Goal: Task Accomplishment & Management: Manage account settings

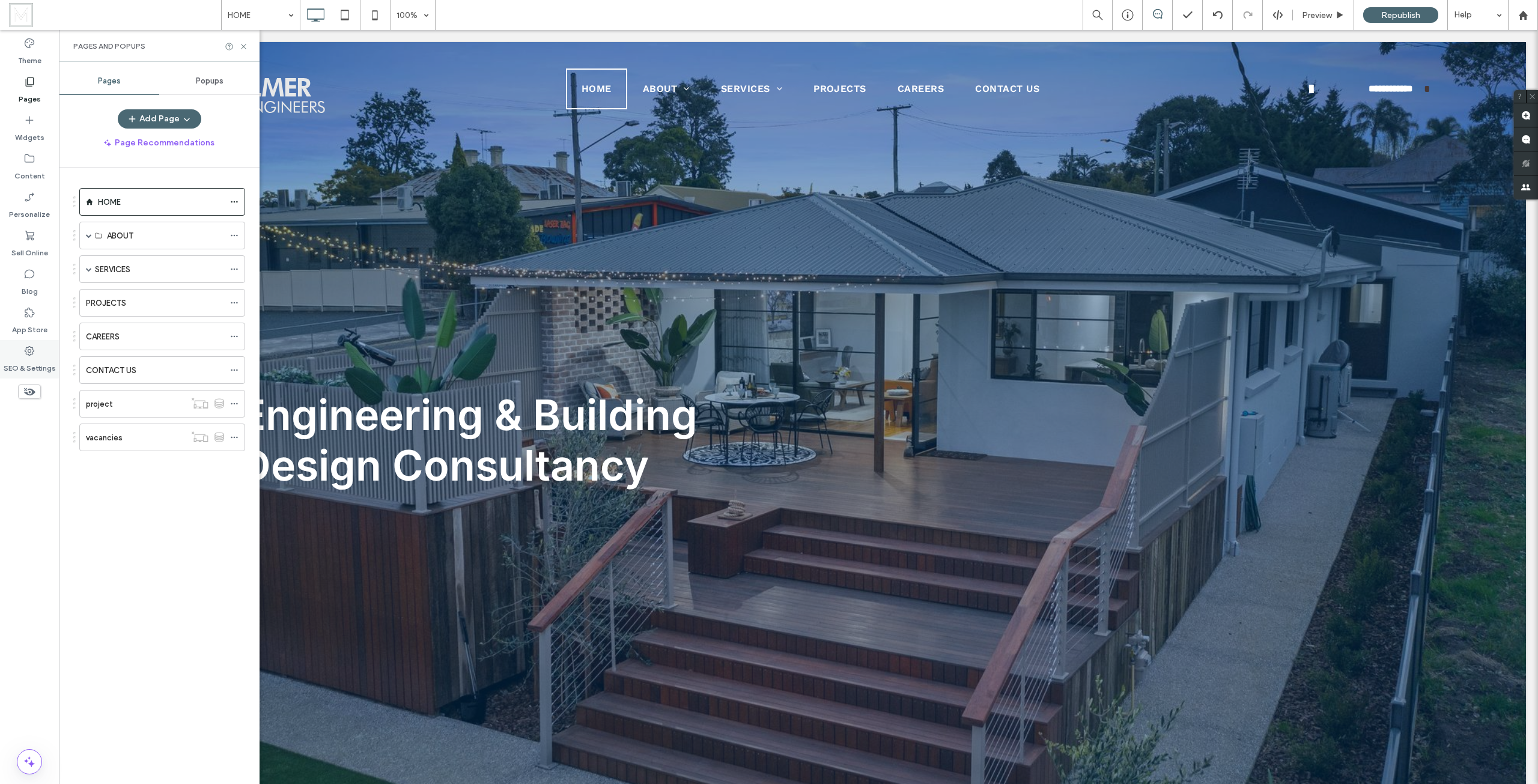
click at [39, 358] on label "SEO & Settings" at bounding box center [30, 365] width 53 height 17
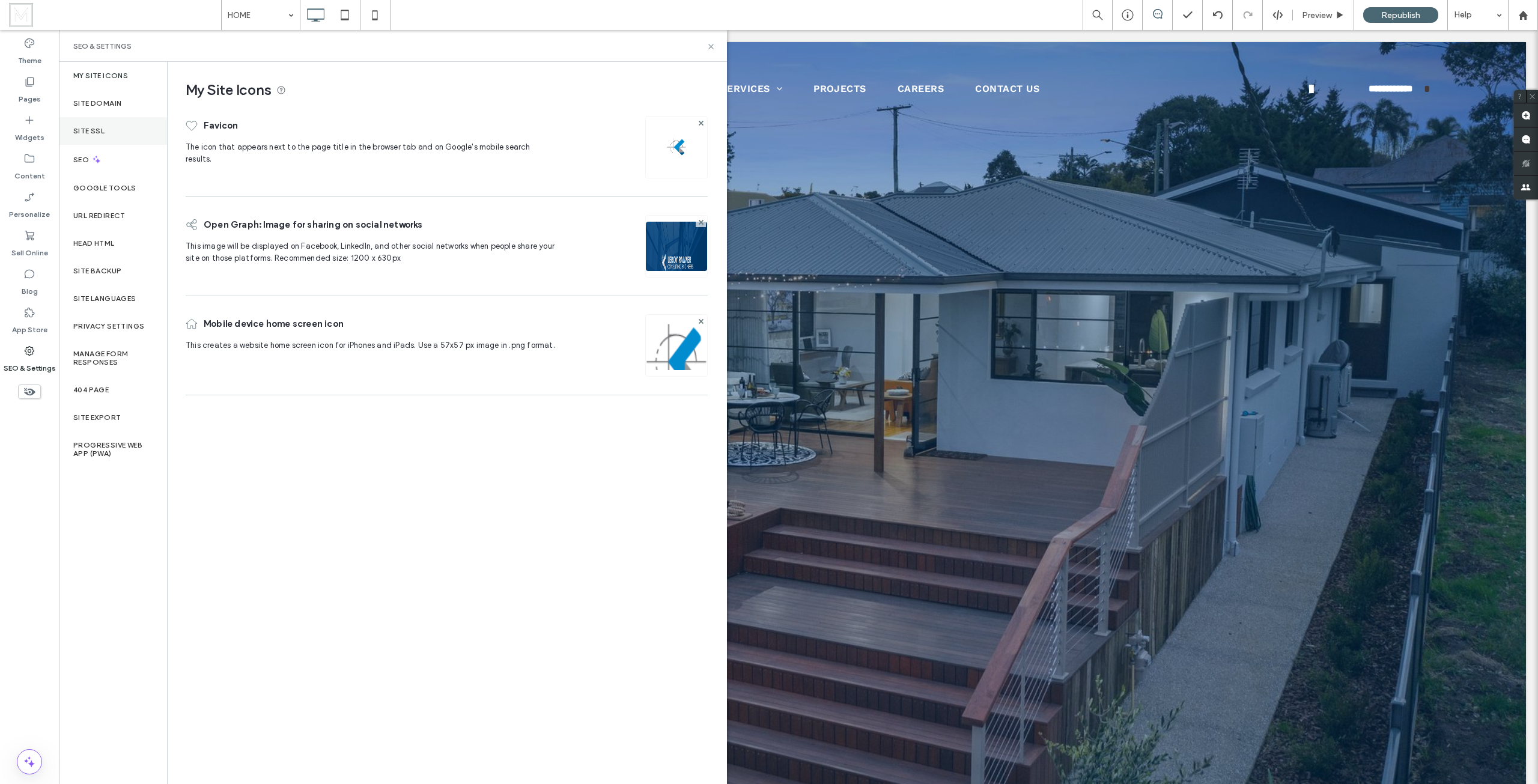
click at [114, 131] on div "Site SSL" at bounding box center [113, 131] width 108 height 28
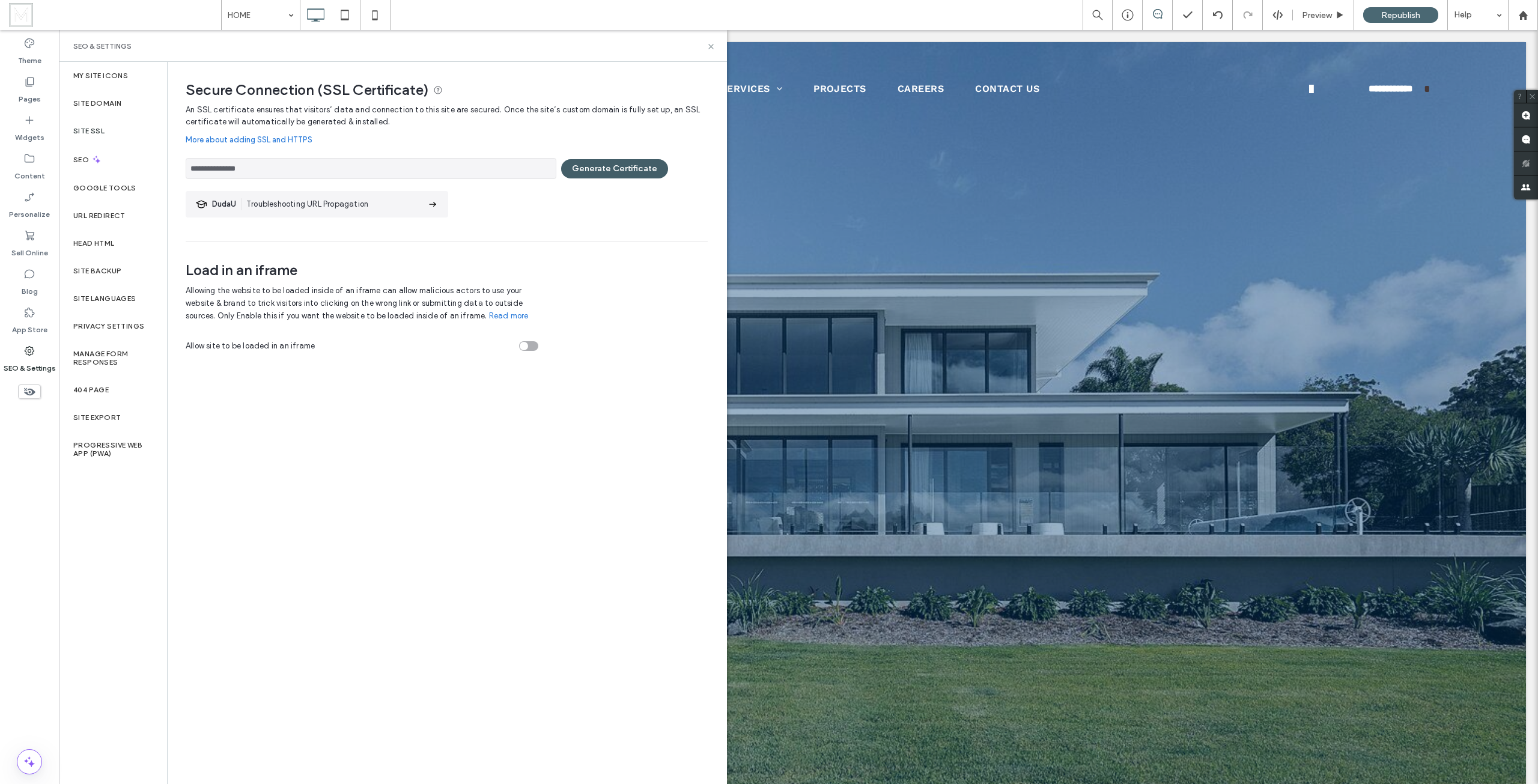
click at [624, 171] on button "Generate Certificate" at bounding box center [615, 169] width 107 height 19
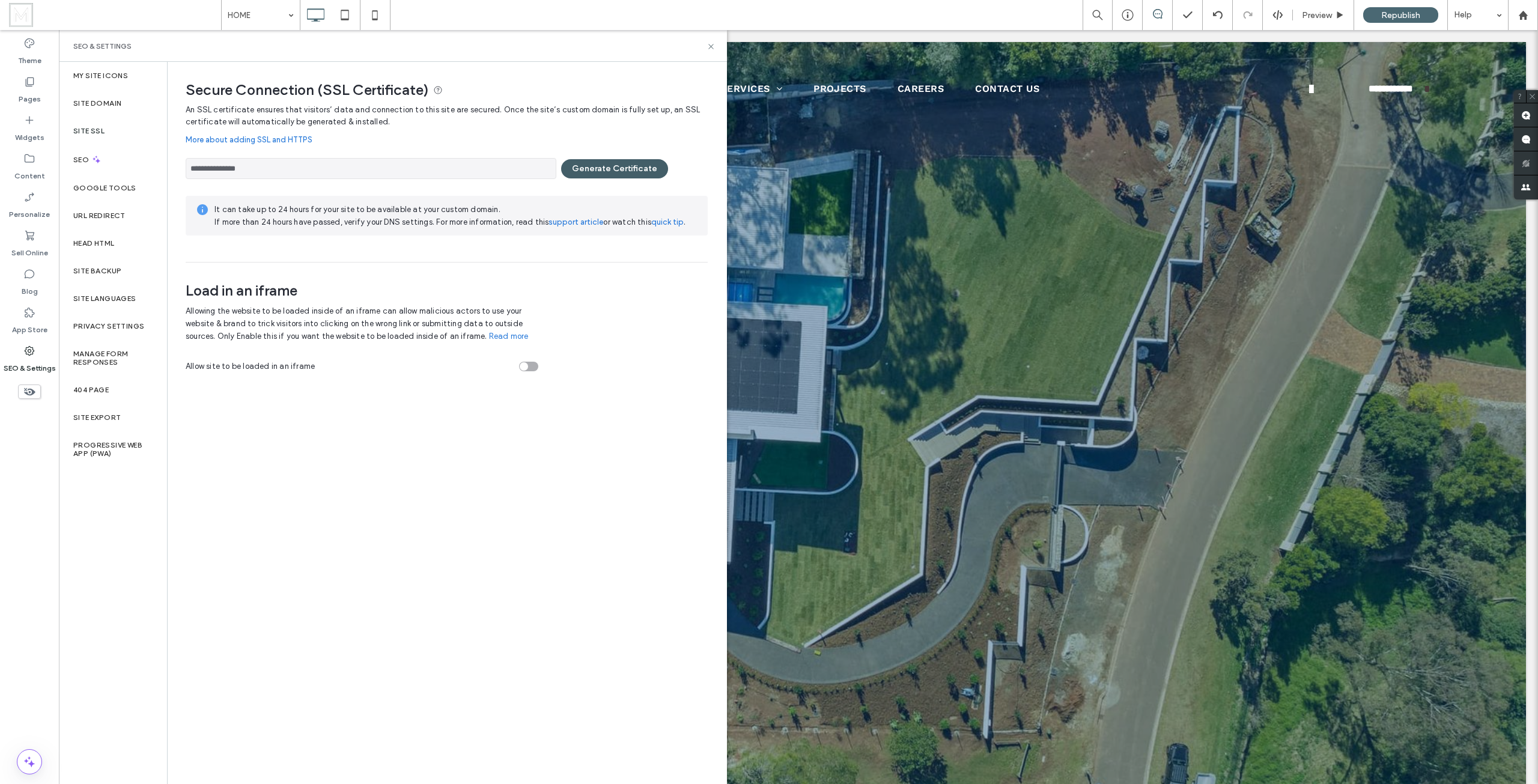
click at [596, 170] on button "Generate Certificate" at bounding box center [615, 169] width 107 height 19
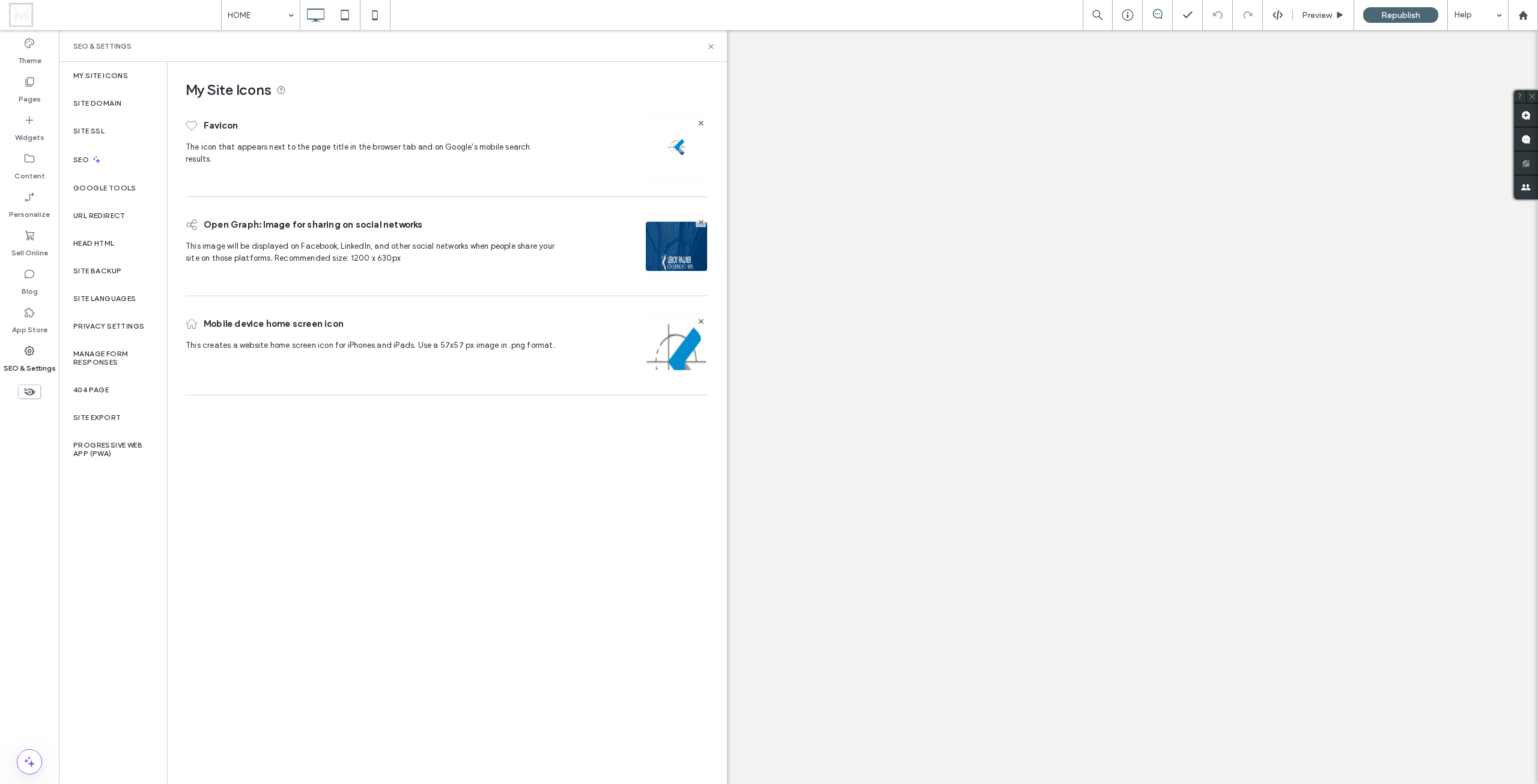
click at [121, 136] on div "Site SSL" at bounding box center [113, 131] width 108 height 28
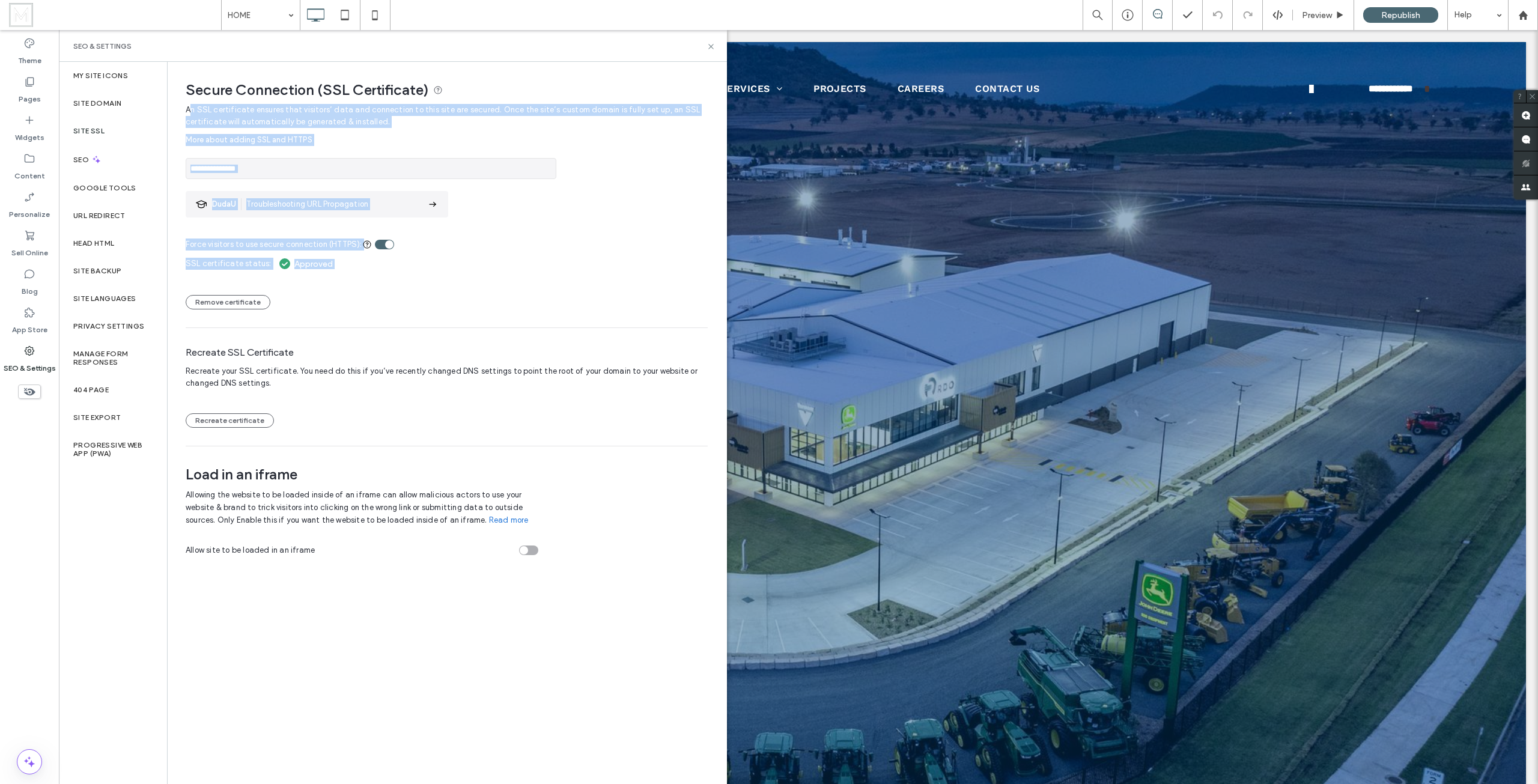
drag, startPoint x: 492, startPoint y: 318, endPoint x: 202, endPoint y: 89, distance: 369.5
click at [191, 104] on div "**********" at bounding box center [446, 275] width 522 height 342
click at [488, 287] on div "Remove certificate Recreate SSL Certificate Recreate your SSL certificate. You …" at bounding box center [446, 355] width 522 height 145
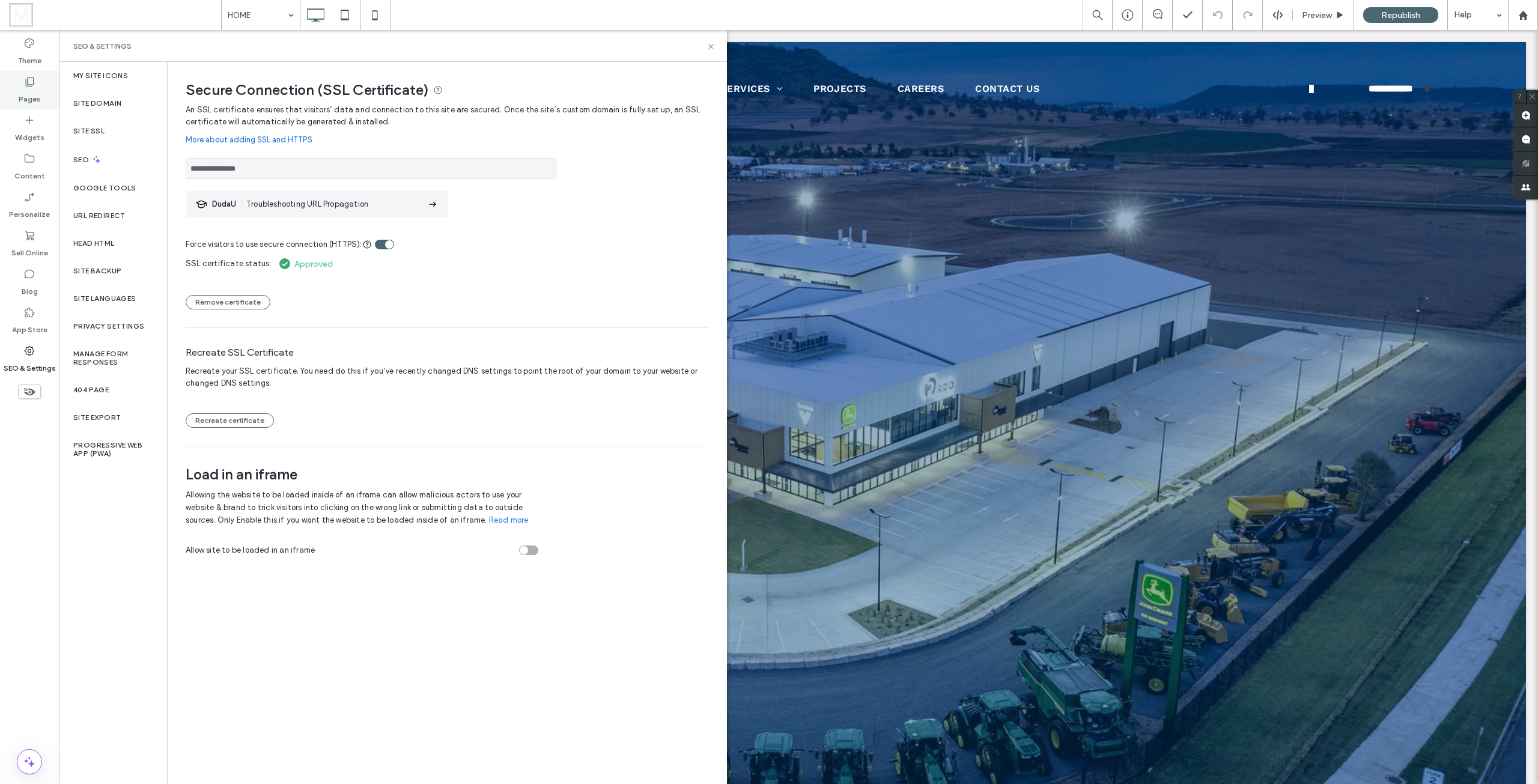
click at [39, 93] on label "Pages" at bounding box center [30, 96] width 22 height 17
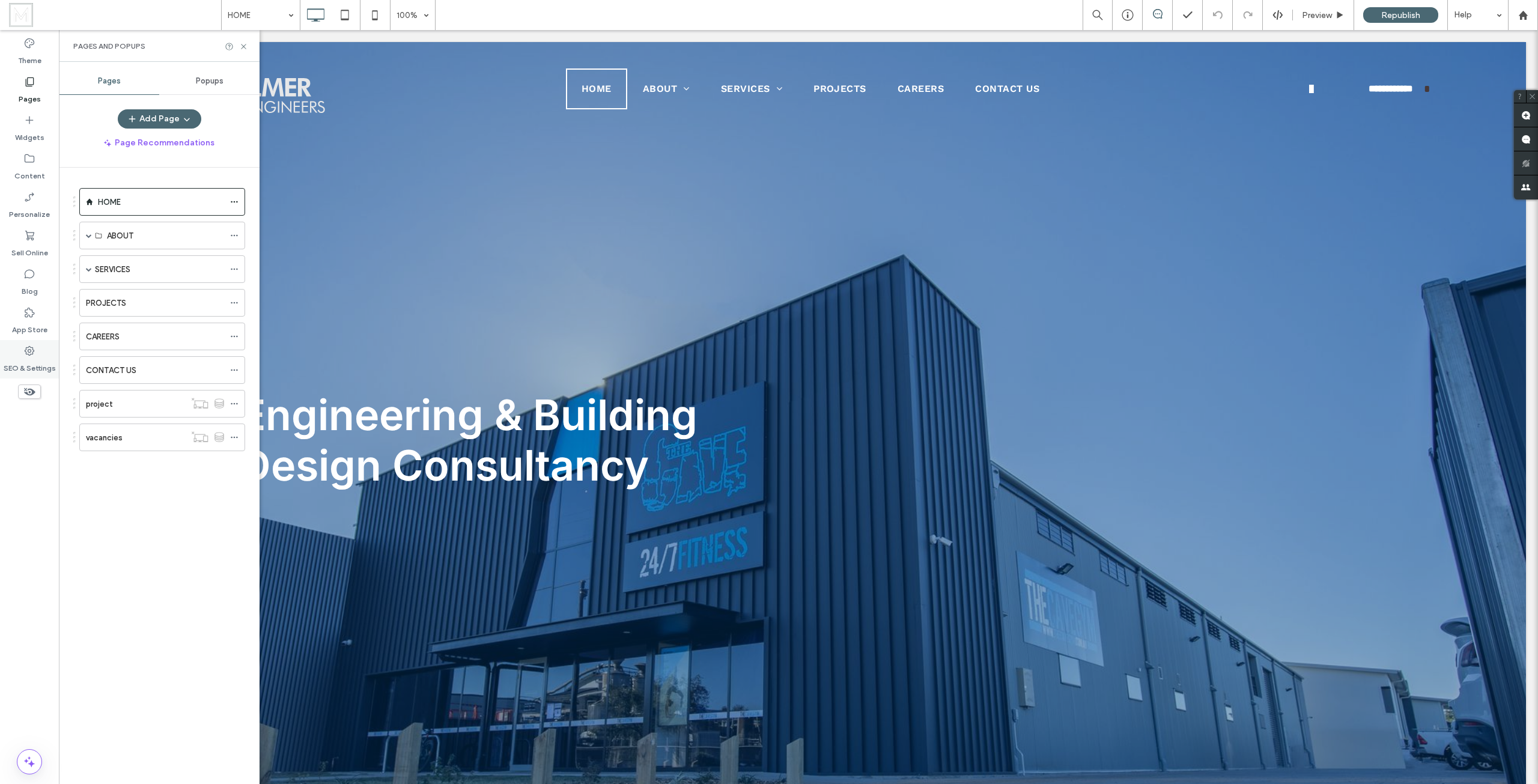
click at [32, 358] on label "SEO & Settings" at bounding box center [30, 365] width 53 height 17
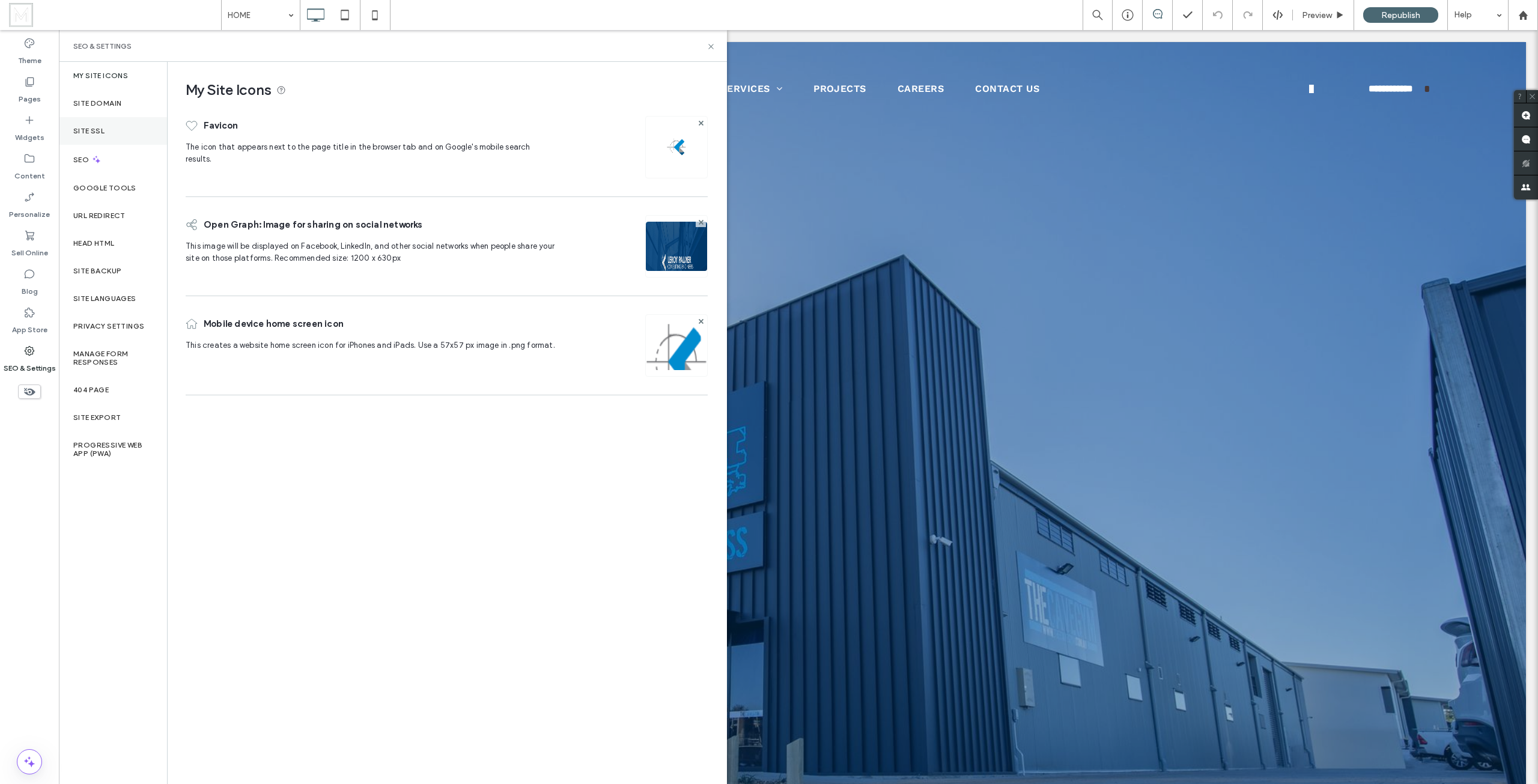
click at [109, 130] on div "Site SSL" at bounding box center [113, 131] width 108 height 28
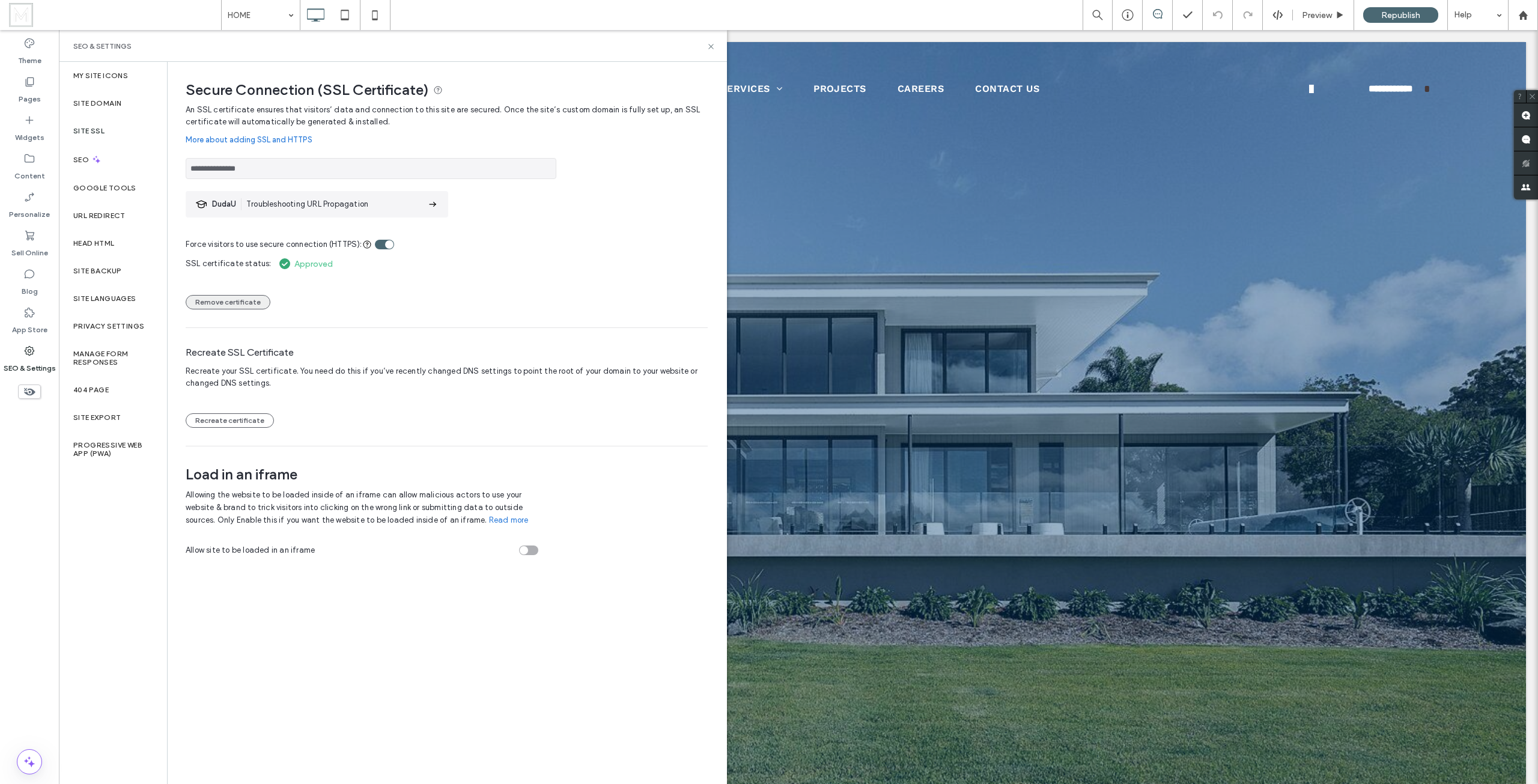
click at [235, 302] on button "Remove certificate" at bounding box center [228, 302] width 84 height 15
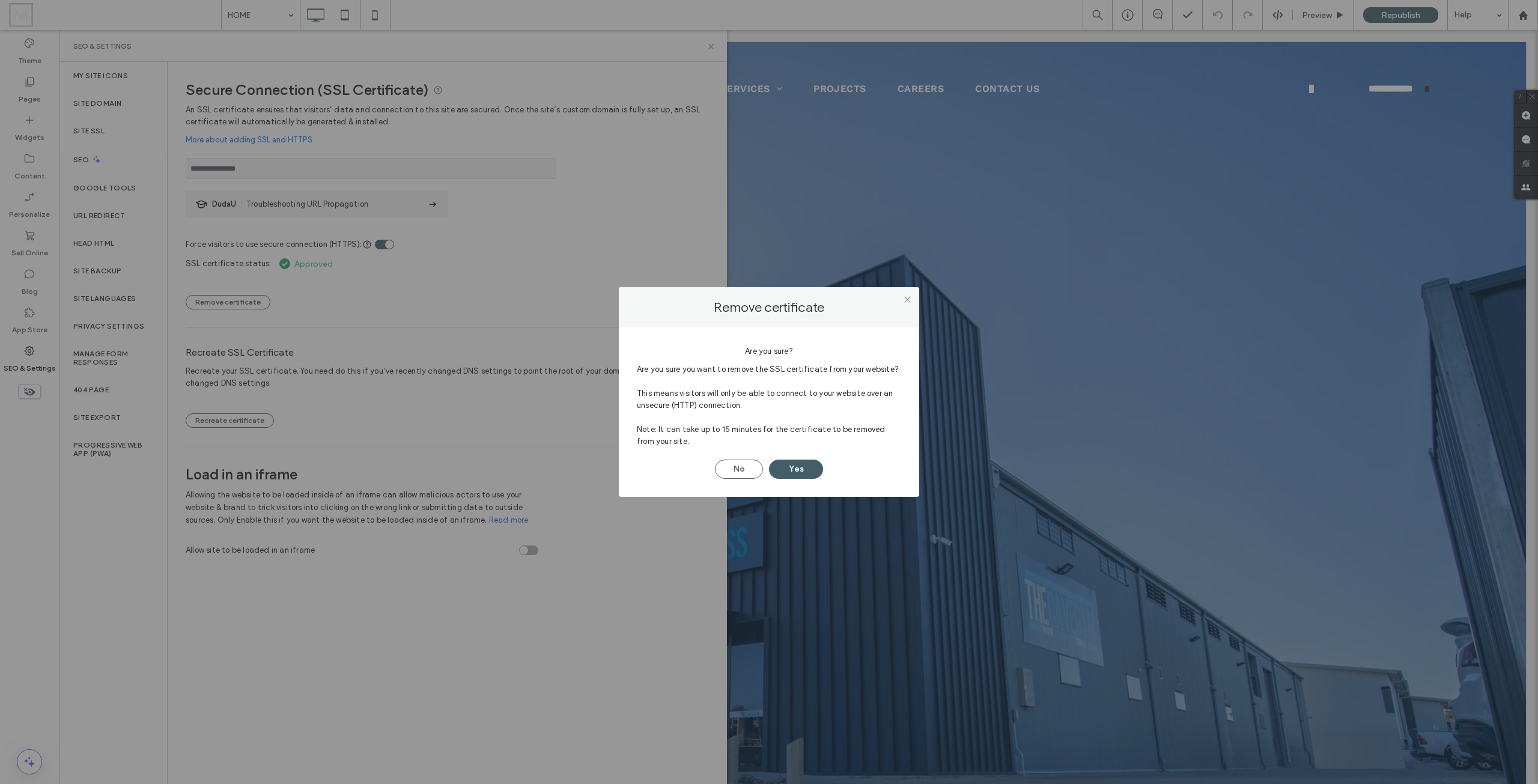
click at [797, 471] on button "Yes" at bounding box center [796, 469] width 54 height 19
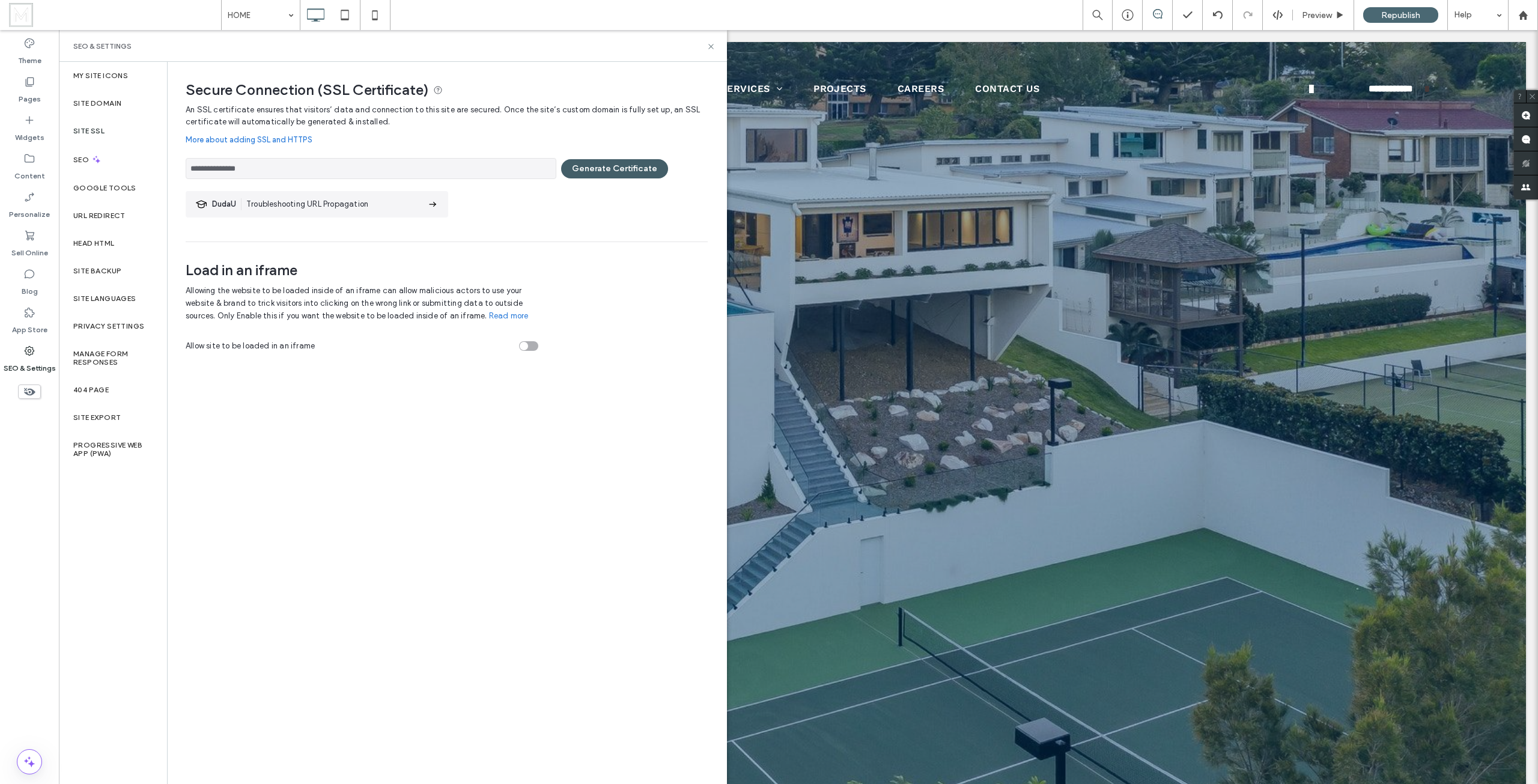
click at [585, 162] on button "Generate Certificate" at bounding box center [615, 169] width 107 height 19
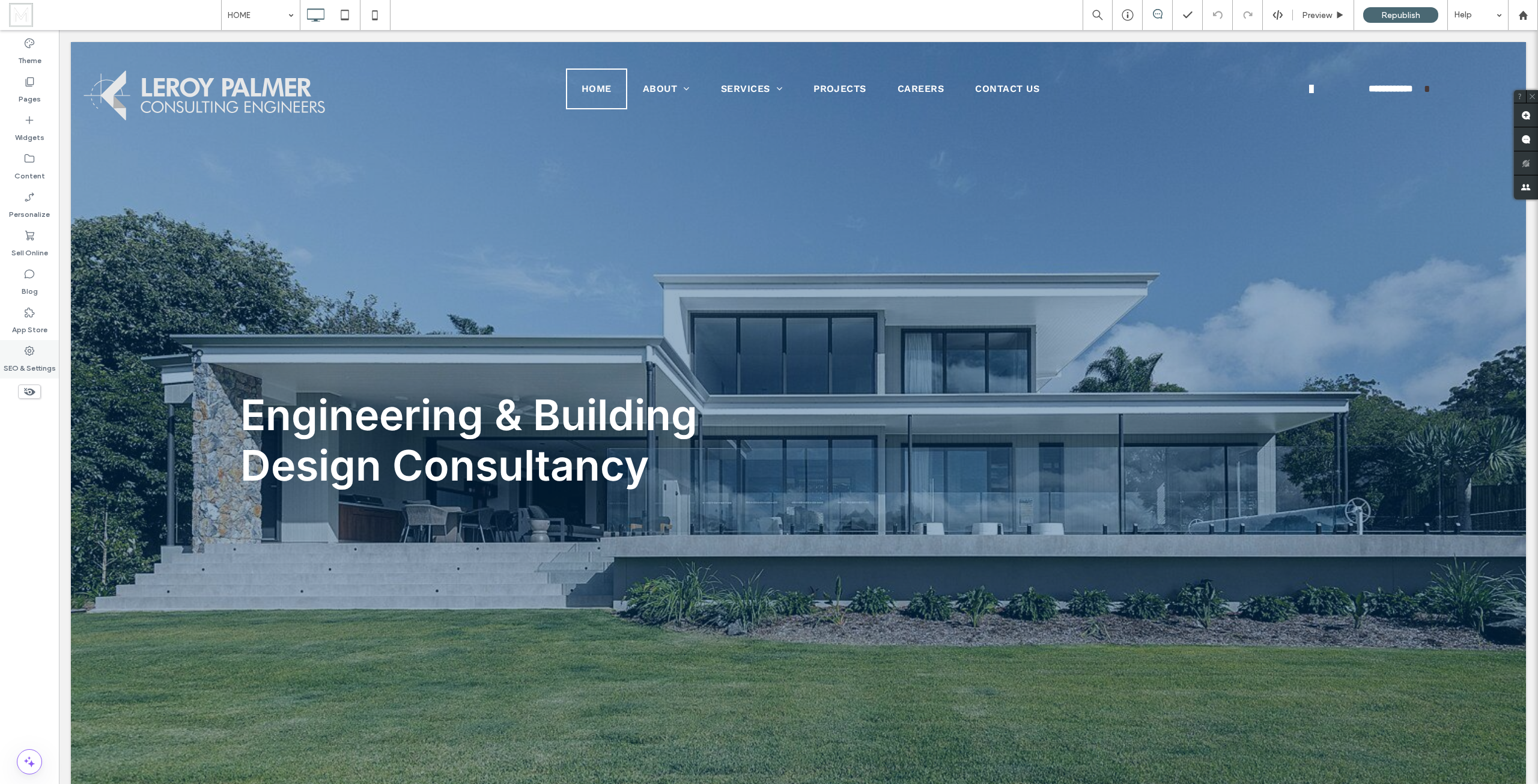
click at [39, 359] on label "SEO & Settings" at bounding box center [30, 365] width 53 height 17
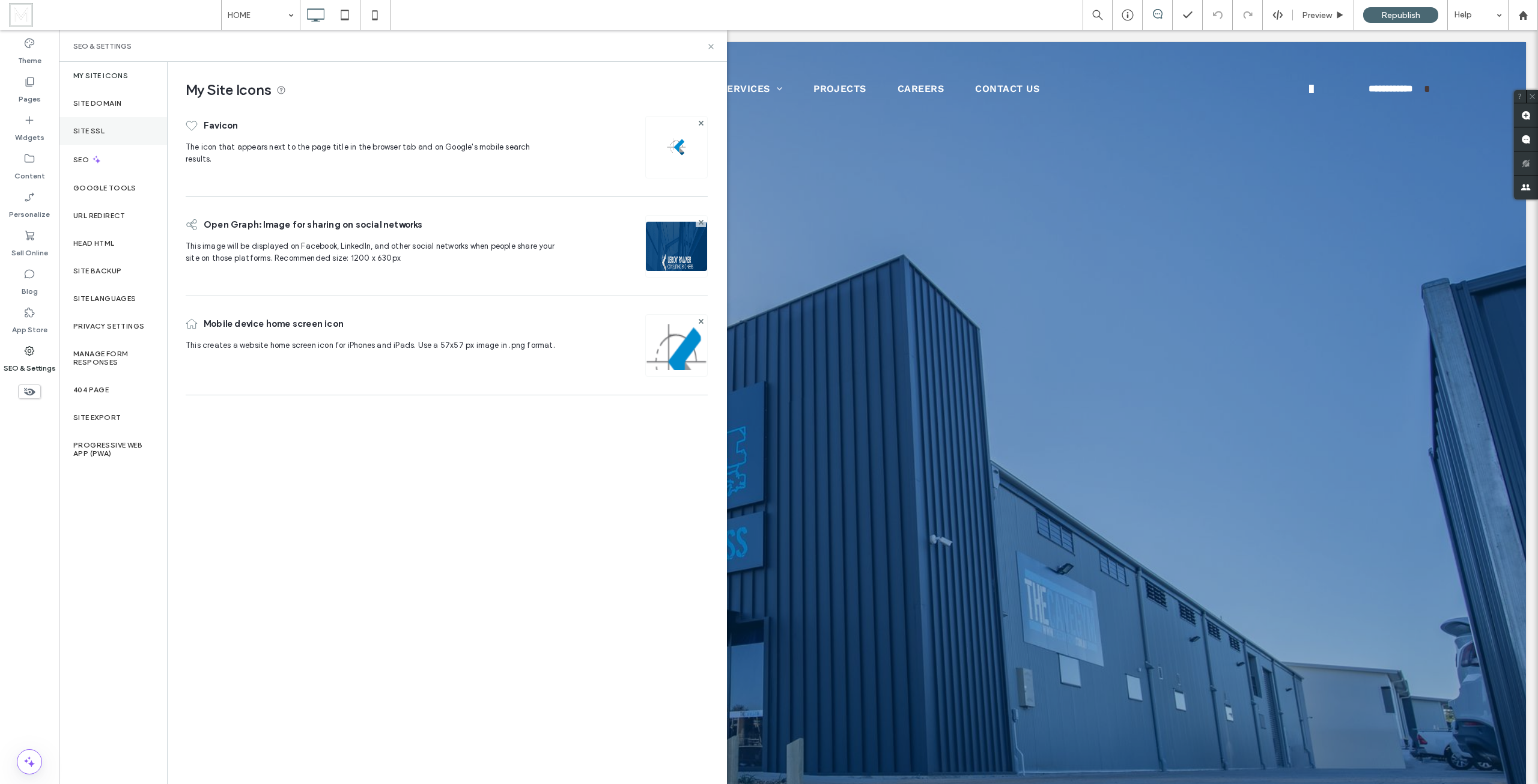
click at [116, 131] on div "Site SSL" at bounding box center [113, 131] width 108 height 28
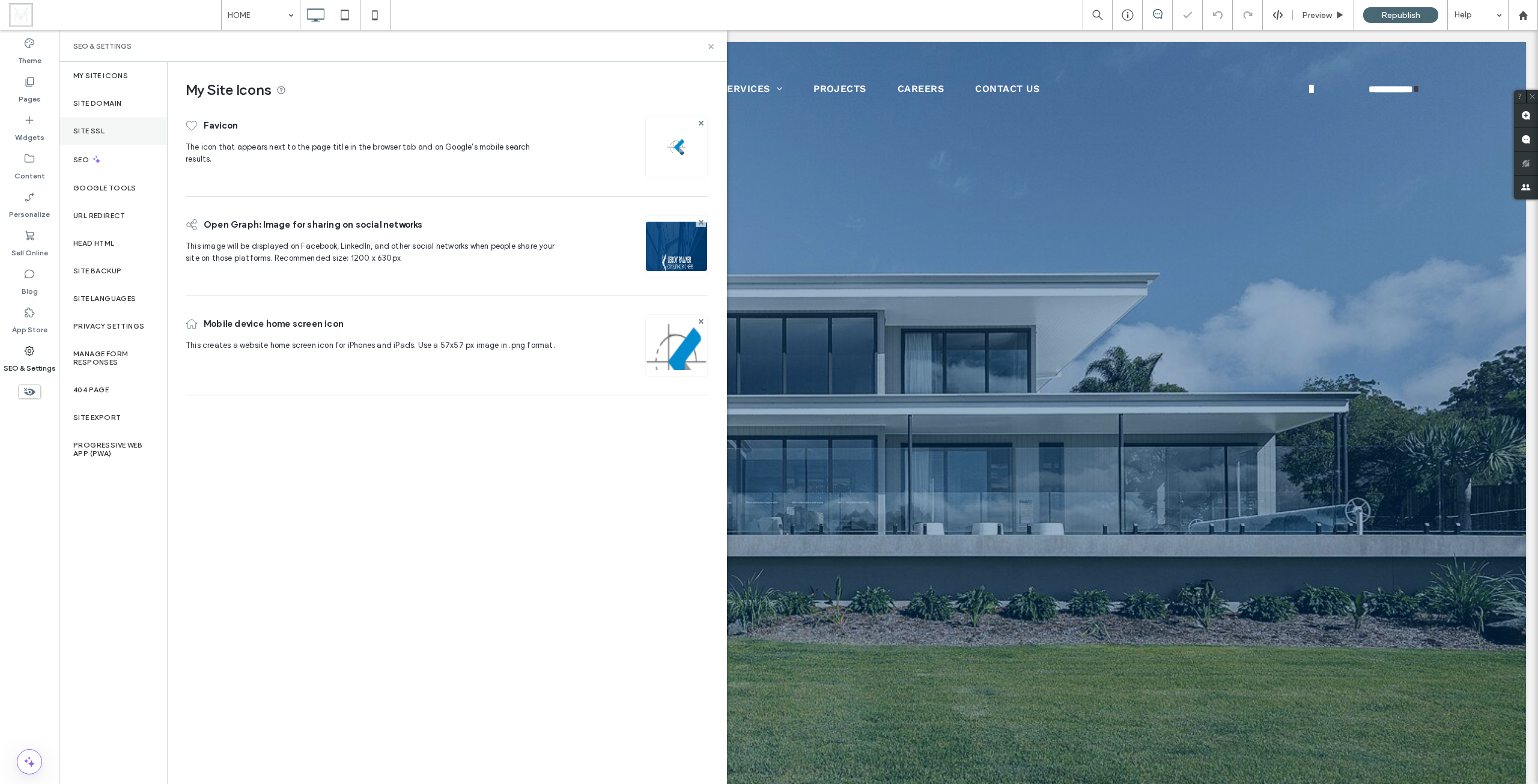
click at [116, 134] on div "Site SSL" at bounding box center [113, 131] width 108 height 28
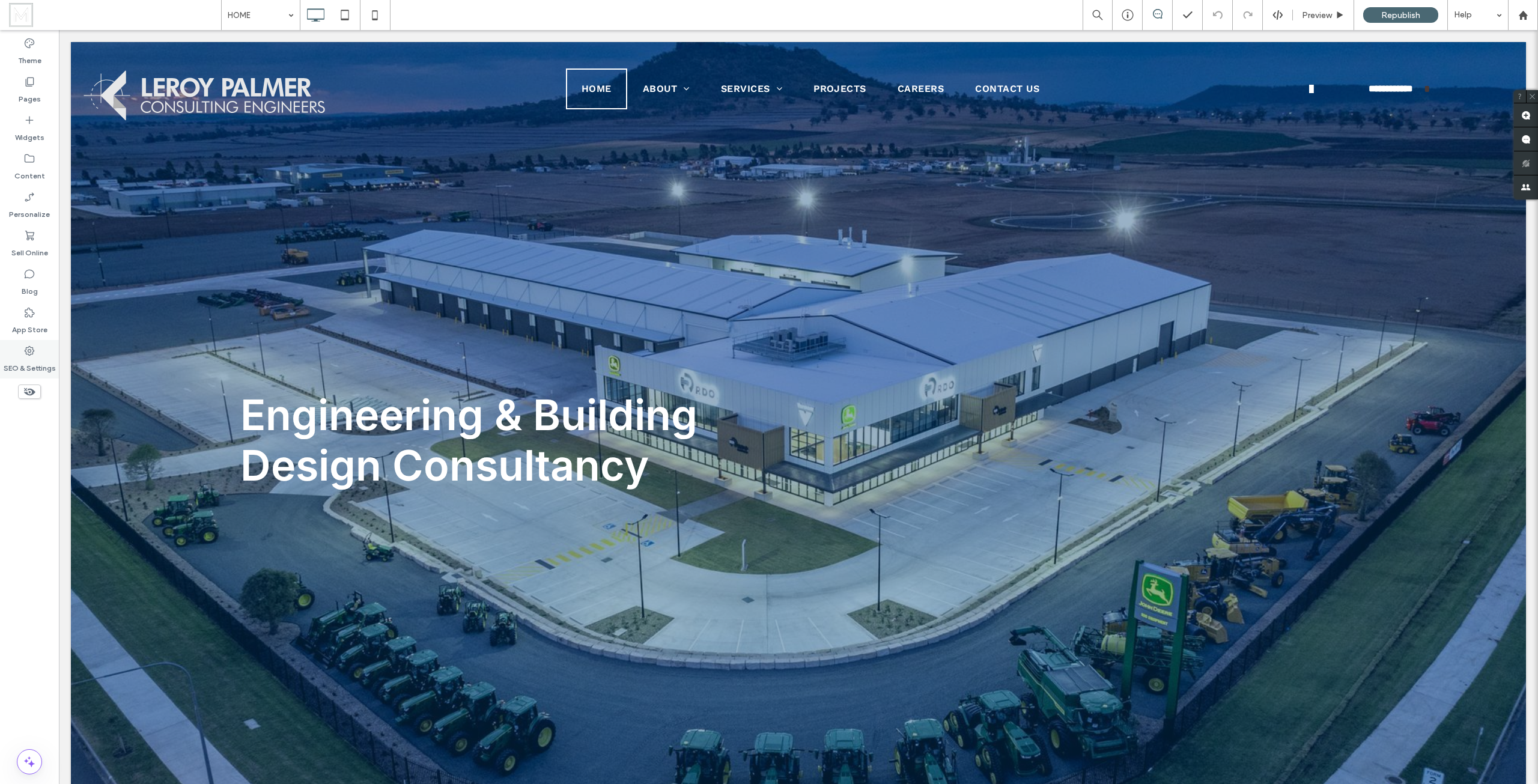
click at [24, 351] on icon at bounding box center [29, 350] width 12 height 12
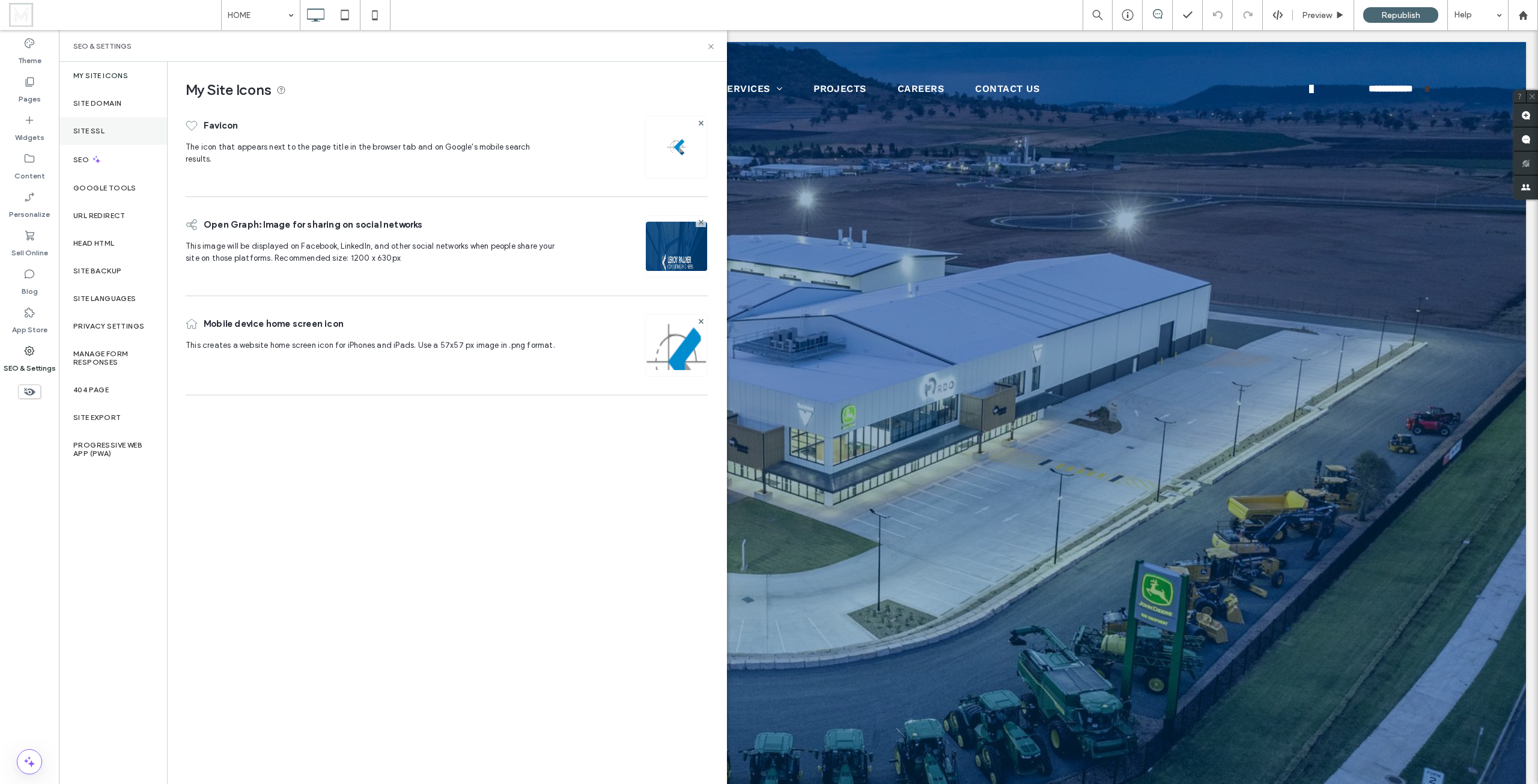
click at [103, 131] on label "Site SSL" at bounding box center [89, 131] width 31 height 8
